Goal: Task Accomplishment & Management: Manage account settings

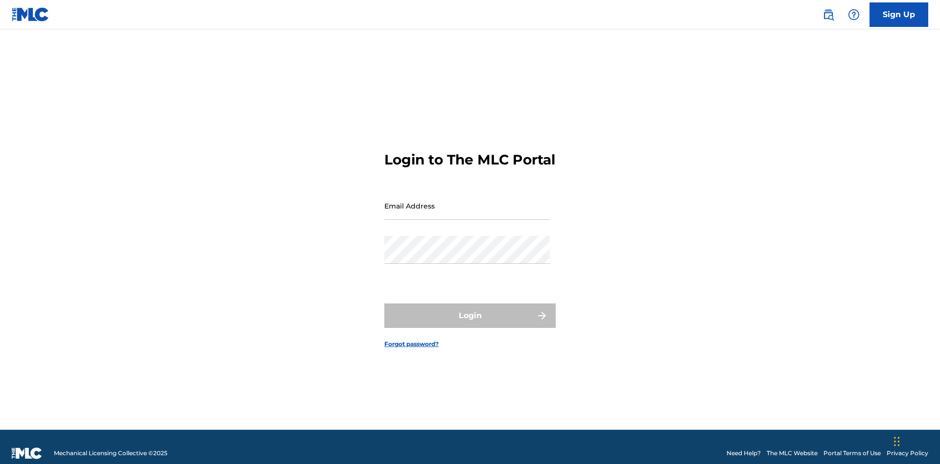
scroll to position [13, 0]
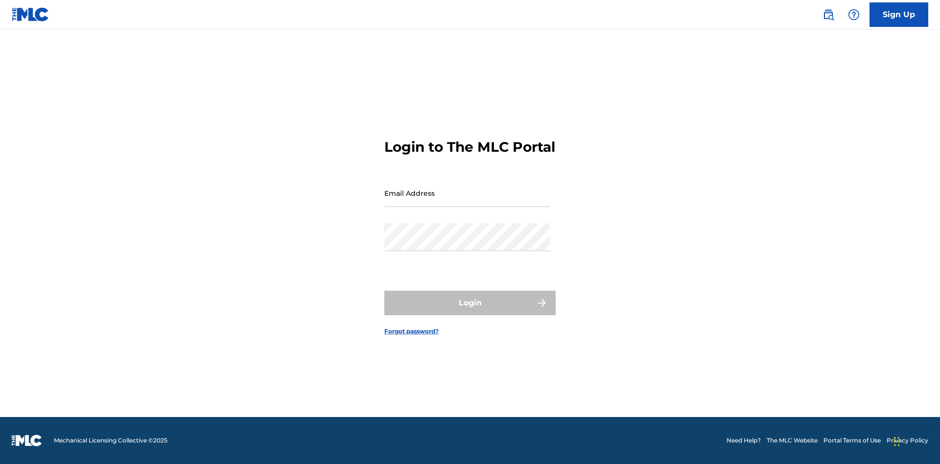
click at [467, 201] on input "Email Address" at bounding box center [466, 193] width 165 height 28
type input "[EMAIL_ADDRESS][DOMAIN_NAME]"
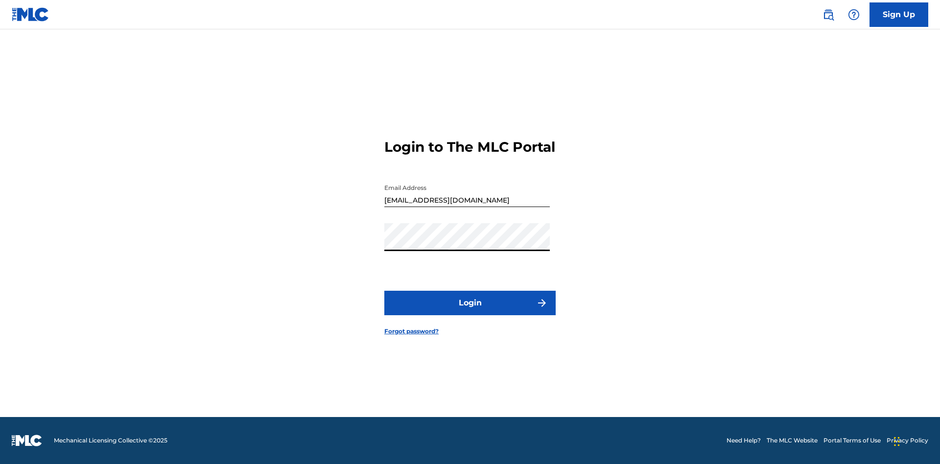
click at [470, 311] on button "Login" at bounding box center [469, 303] width 171 height 24
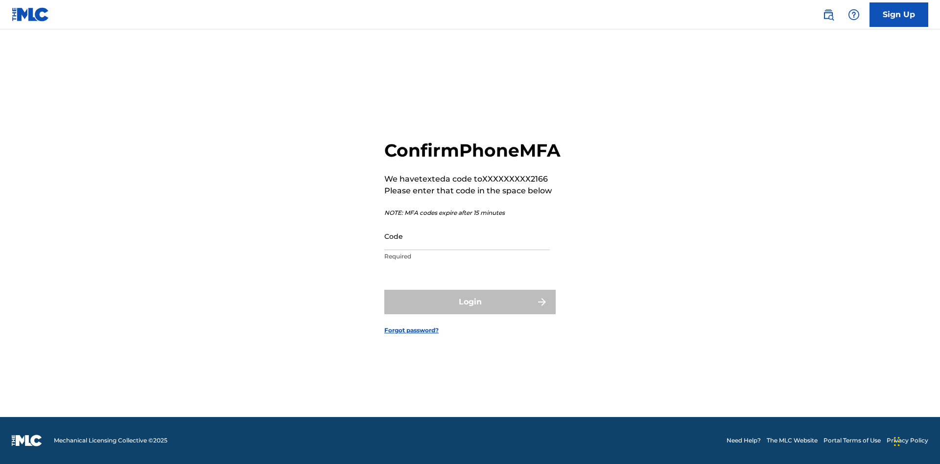
click at [467, 247] on input "Code" at bounding box center [466, 236] width 165 height 28
type input "845741"
click at [470, 313] on button "Login" at bounding box center [469, 302] width 171 height 24
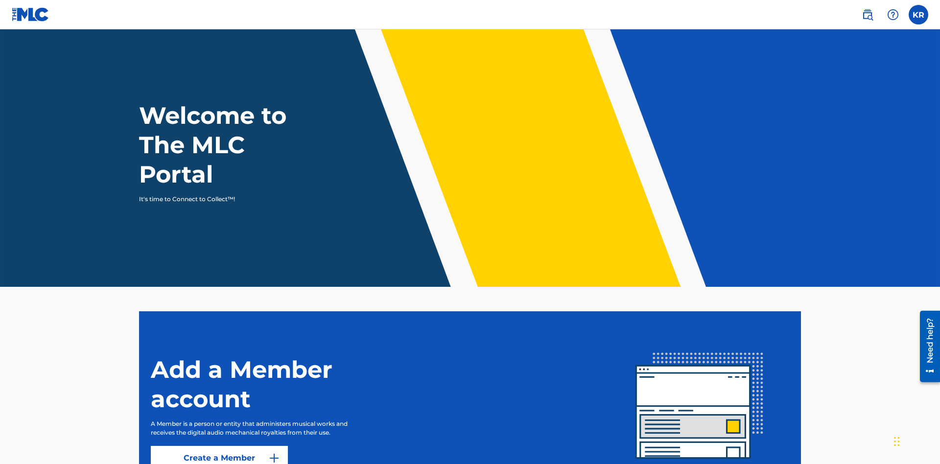
click at [919, 14] on label at bounding box center [919, 15] width 20 height 20
click at [919, 15] on input "KR [PERSON_NAME] [EMAIL_ADDRESS][DOMAIN_NAME] Notification Preferences Profile …" at bounding box center [919, 15] width 0 height 0
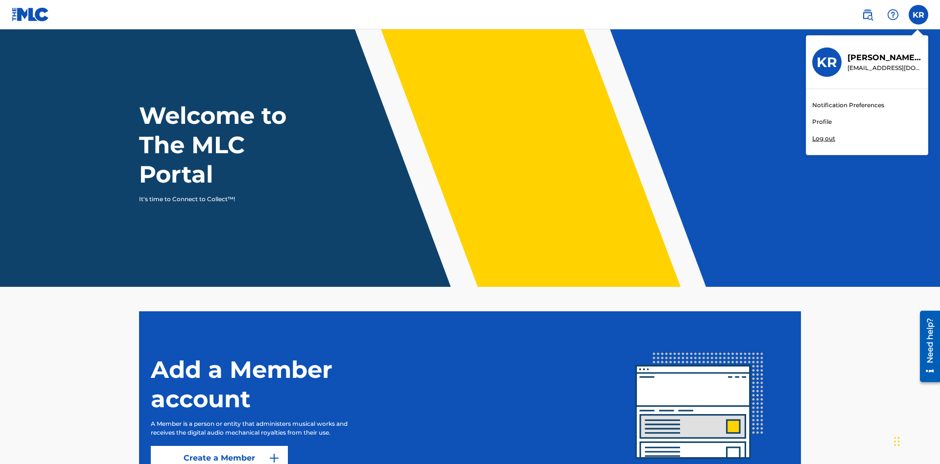
click at [822, 122] on link "Profile" at bounding box center [822, 122] width 20 height 9
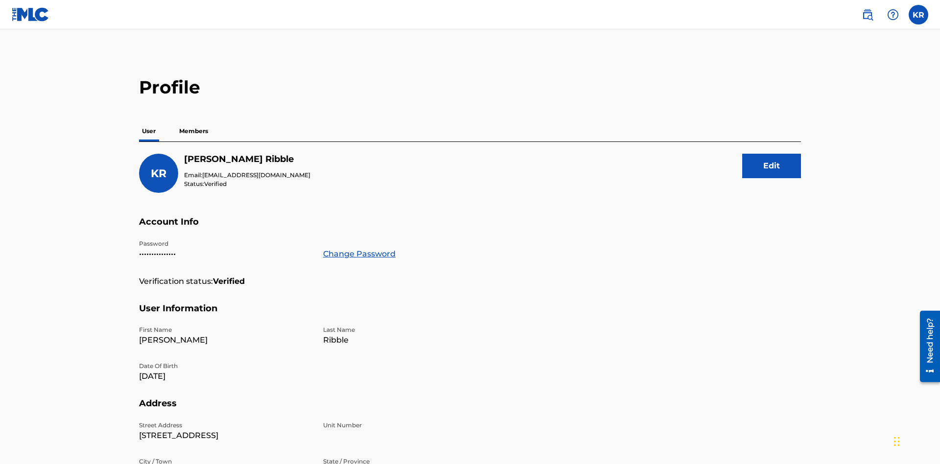
scroll to position [18, 0]
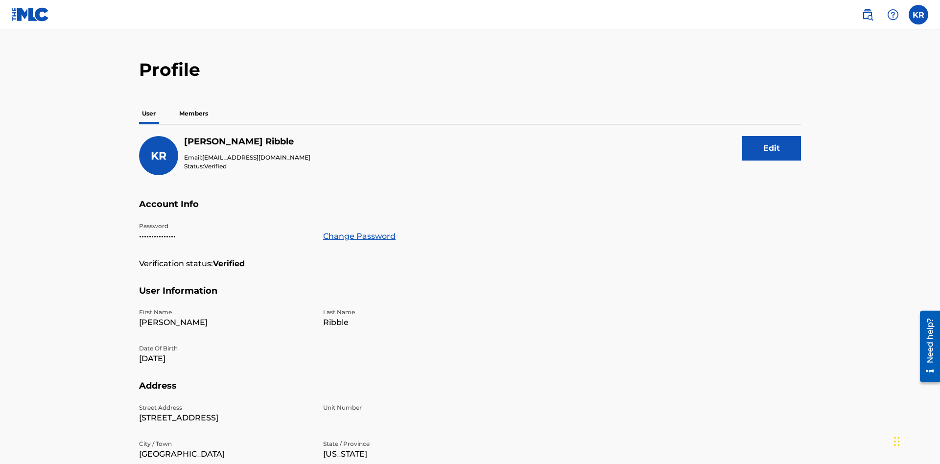
click at [359, 231] on link "Change Password" at bounding box center [359, 237] width 72 height 12
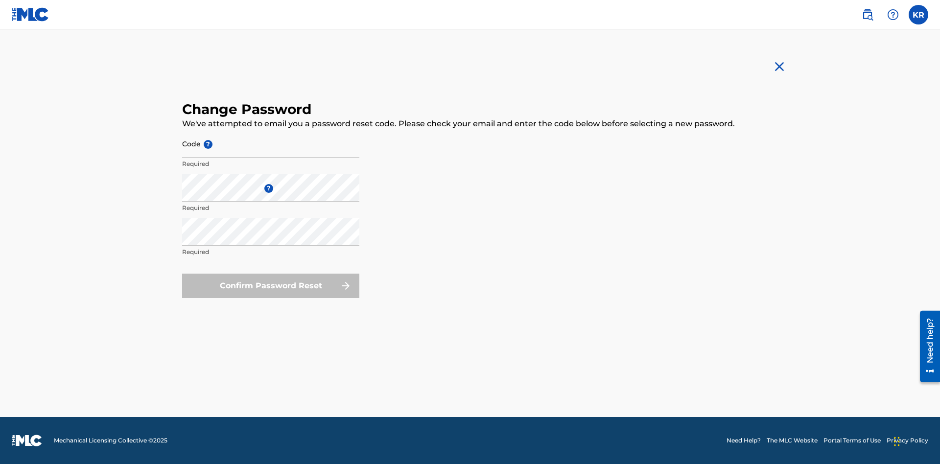
click at [271, 143] on input "Code ?" at bounding box center [270, 144] width 177 height 28
type input "e717b5676a1ea52ea0fd476ddb8c57ee"
